Goal: Check status

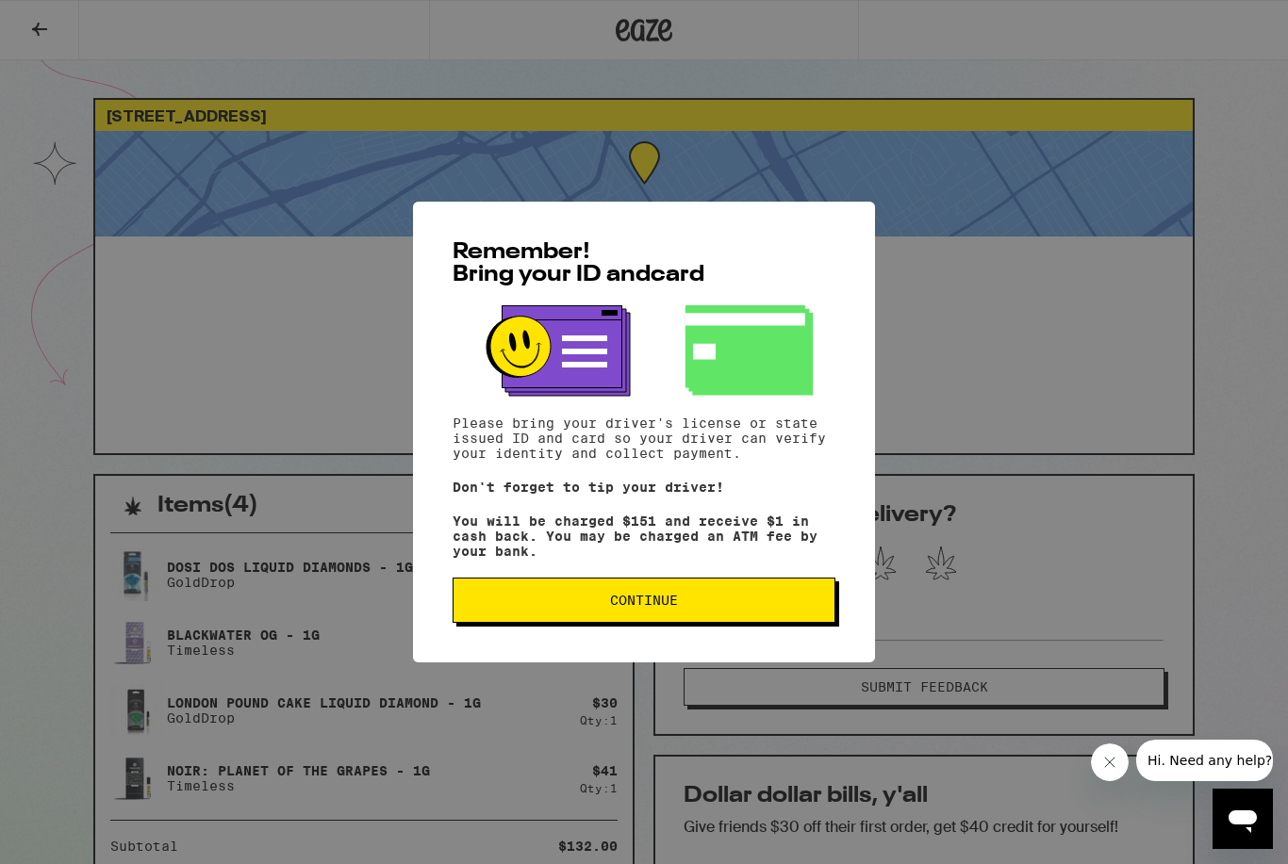
click at [607, 607] on span "Continue" at bounding box center [644, 600] width 351 height 13
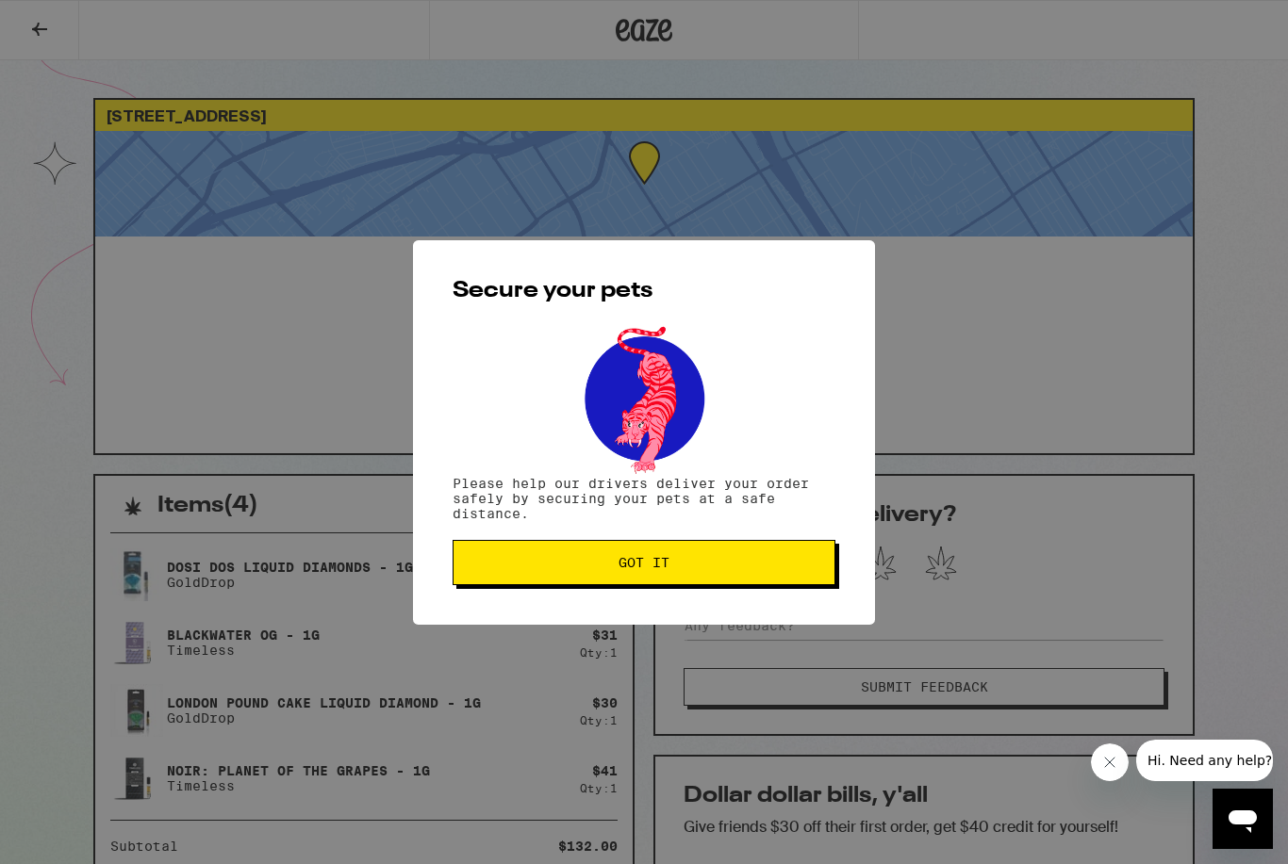
click at [600, 573] on button "Got it" at bounding box center [643, 562] width 383 height 45
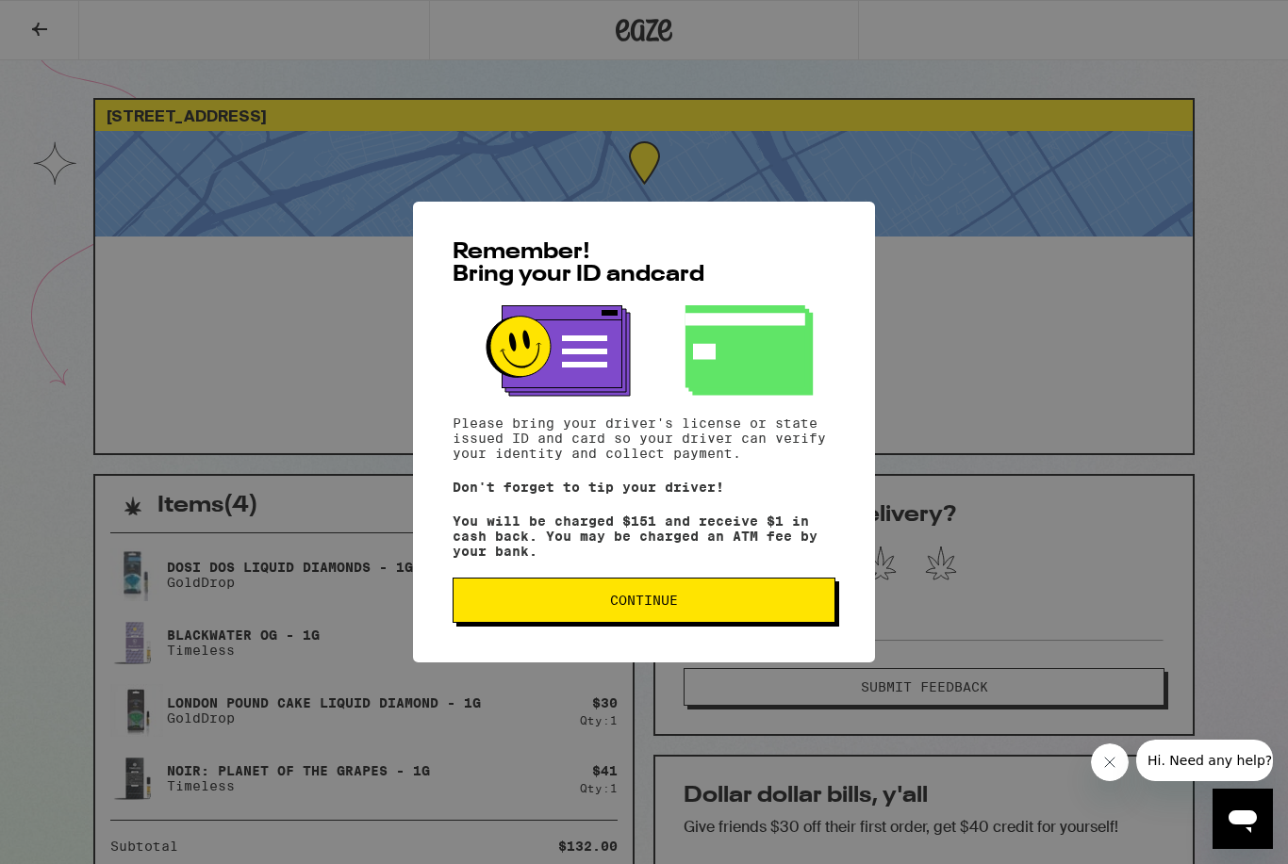
click at [651, 623] on button "Continue" at bounding box center [643, 600] width 383 height 45
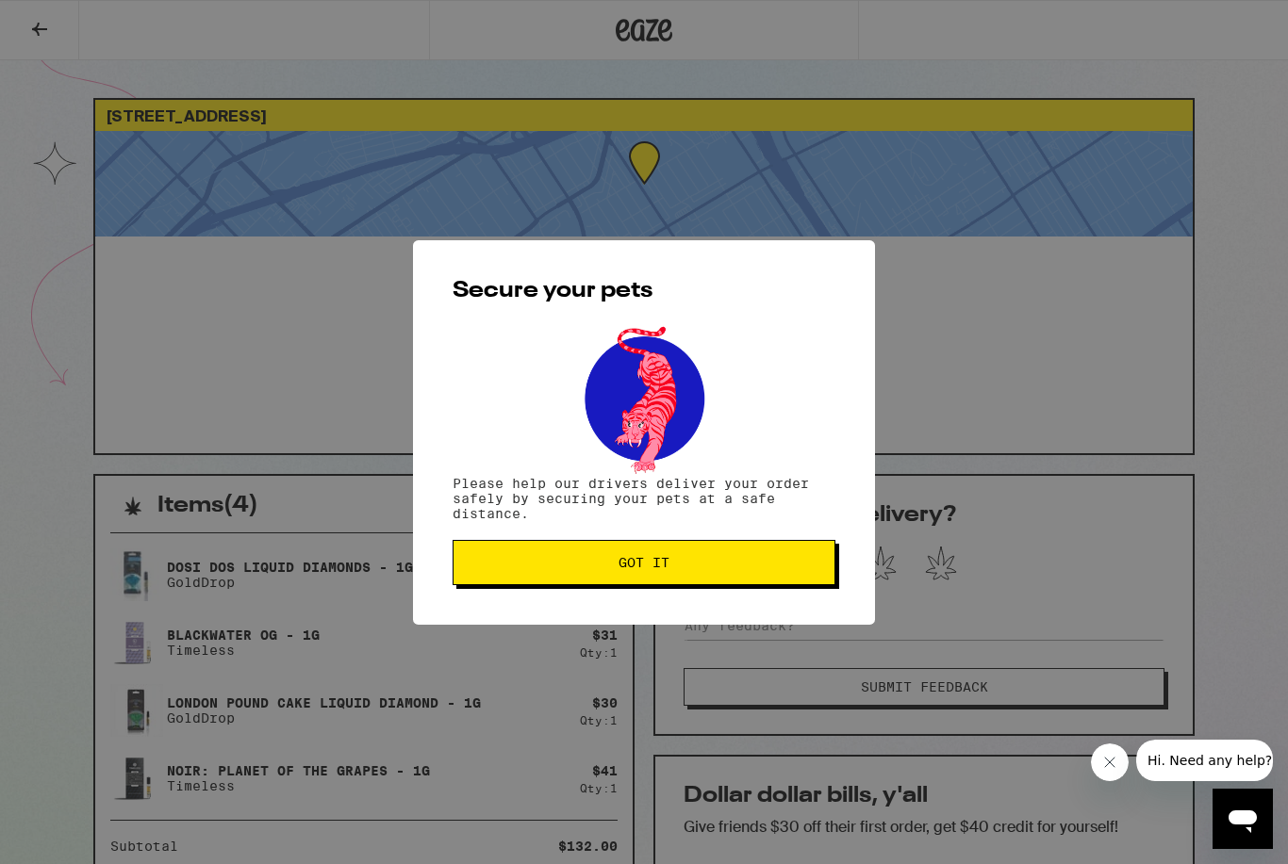
click at [649, 598] on div "Secure your pets Please help our drivers deliver your order safely by securing …" at bounding box center [644, 432] width 462 height 385
click at [634, 566] on span "Got it" at bounding box center [643, 562] width 51 height 13
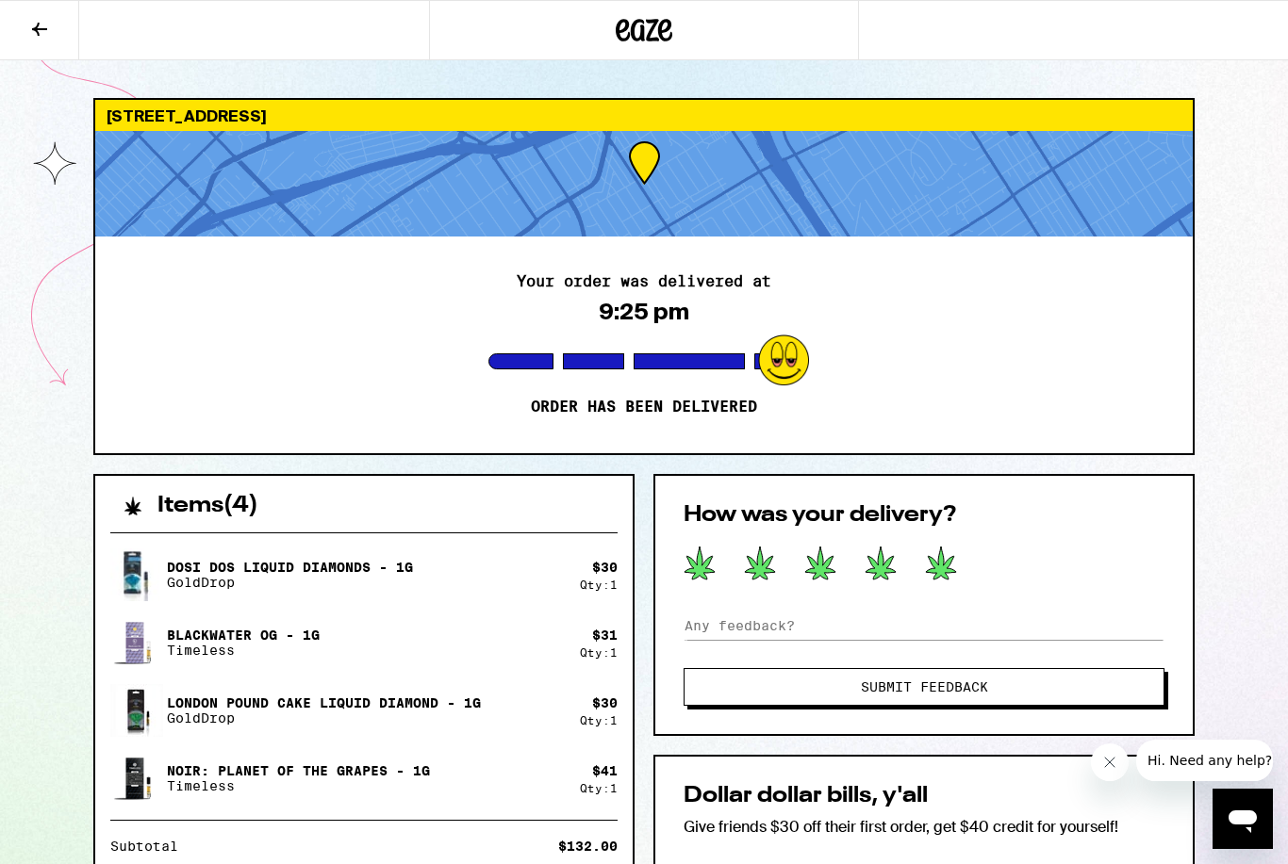
click at [939, 557] on icon at bounding box center [941, 563] width 30 height 33
click at [880, 629] on input at bounding box center [923, 626] width 481 height 28
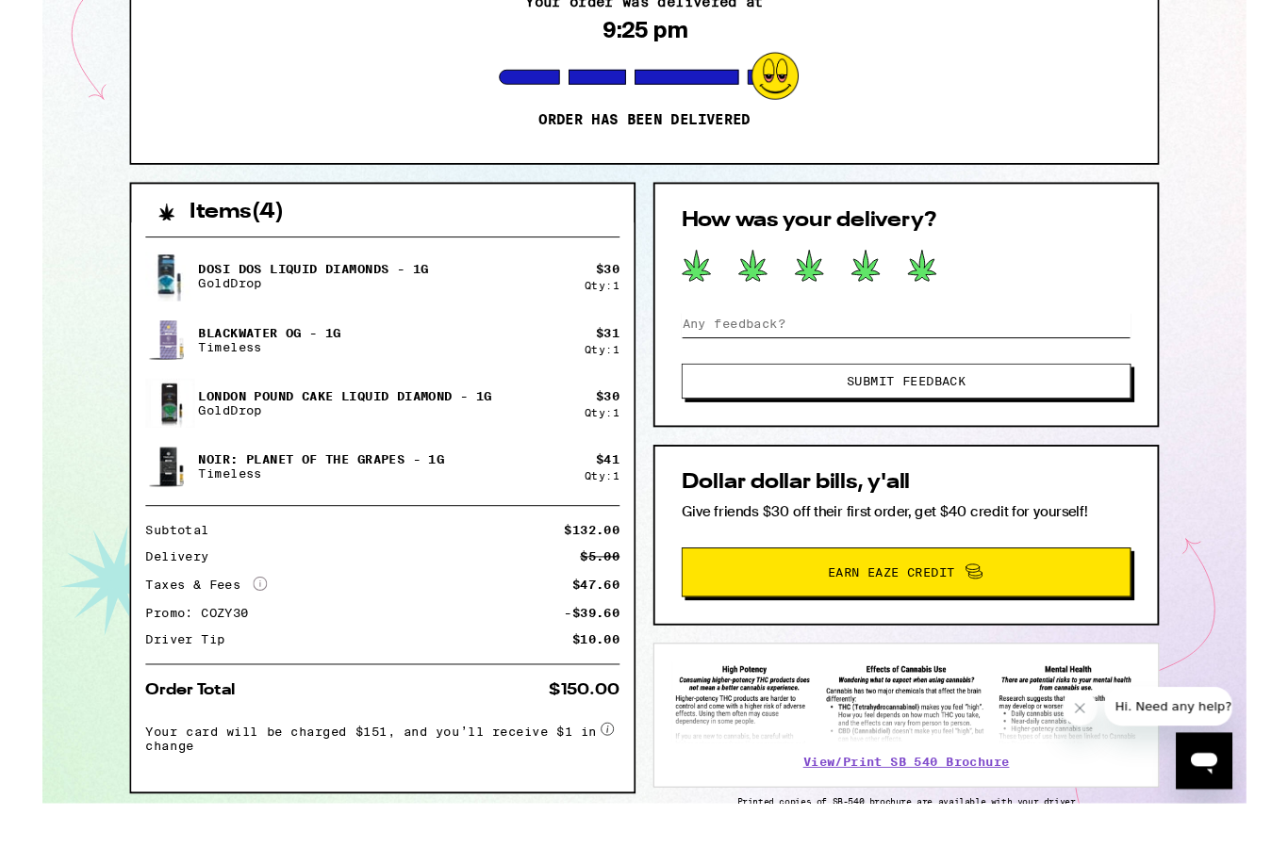
scroll to position [217, 0]
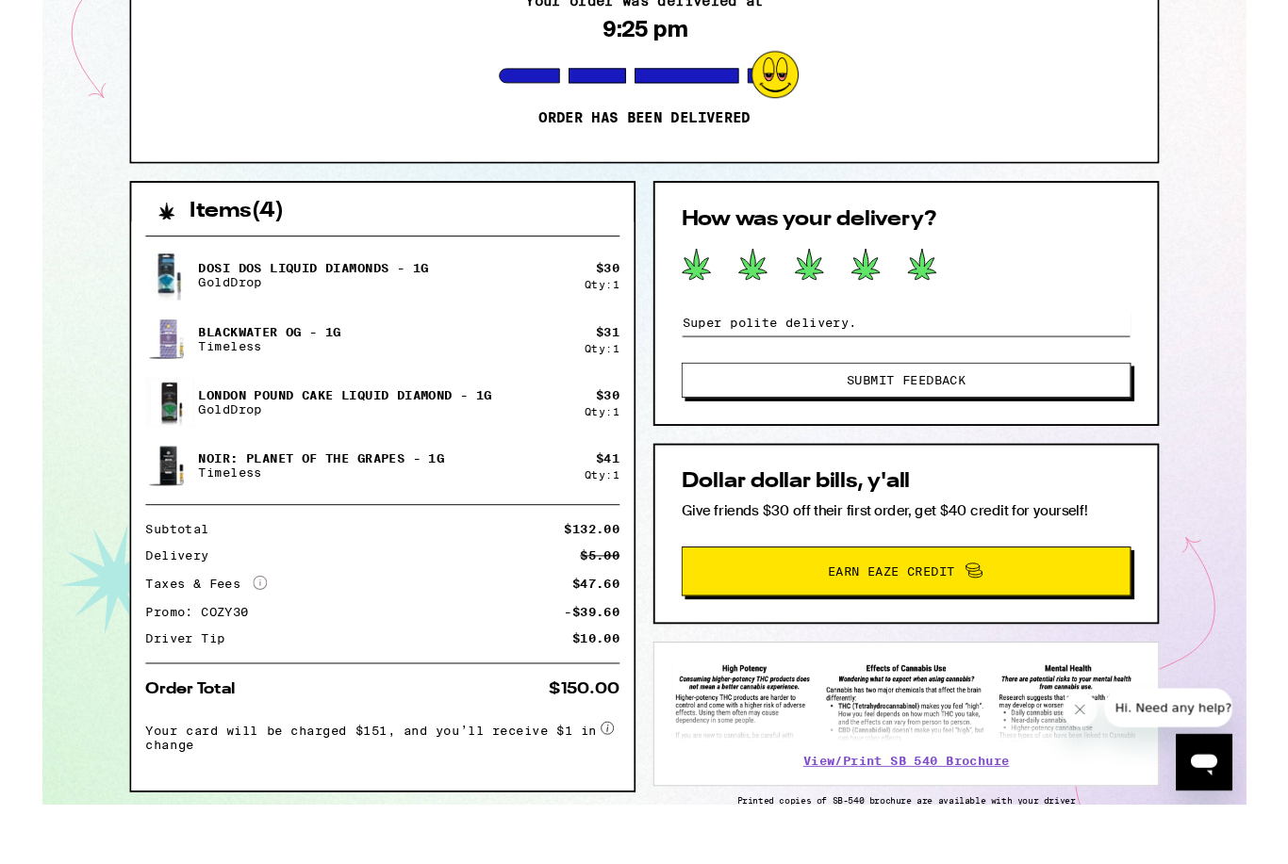
type input "Super polite delivery."
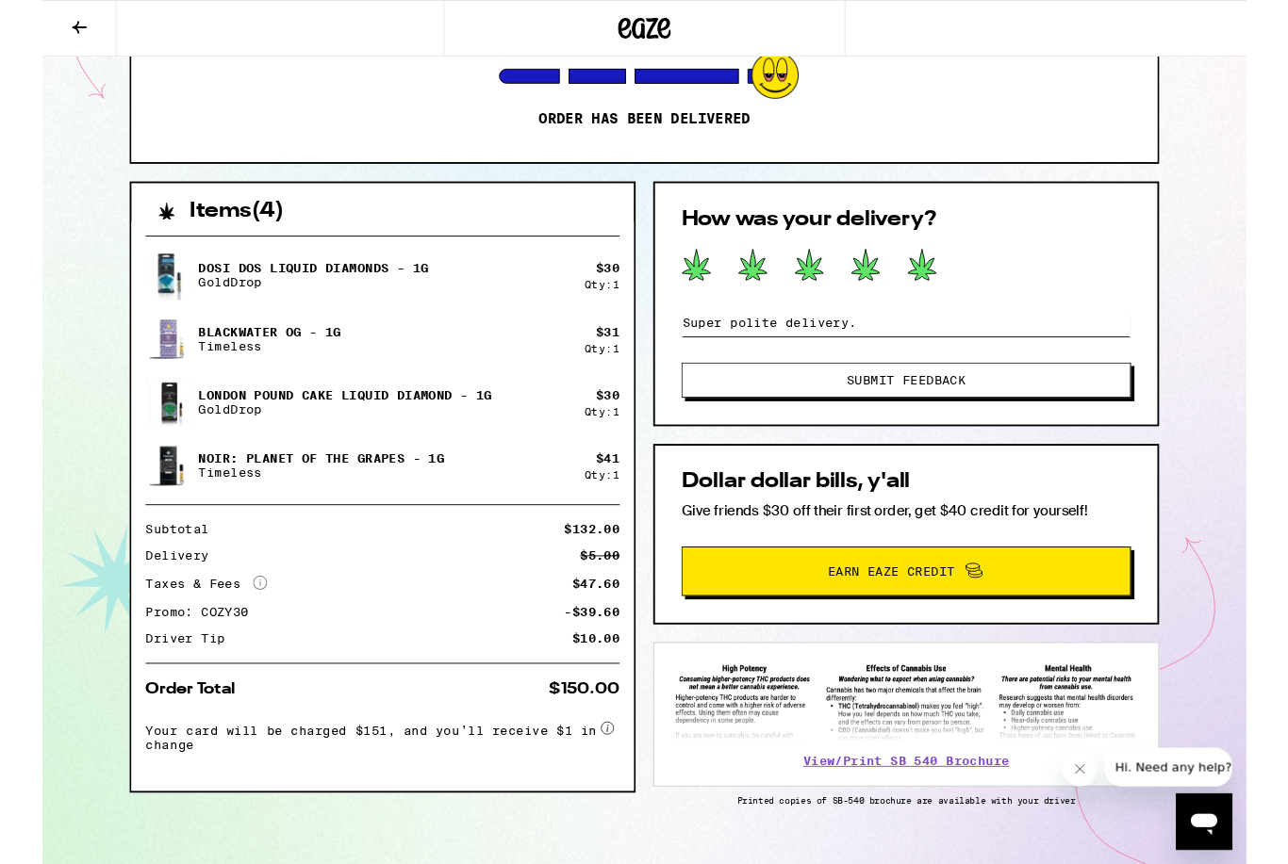
scroll to position [281, 0]
